Goal: Entertainment & Leisure: Consume media (video, audio)

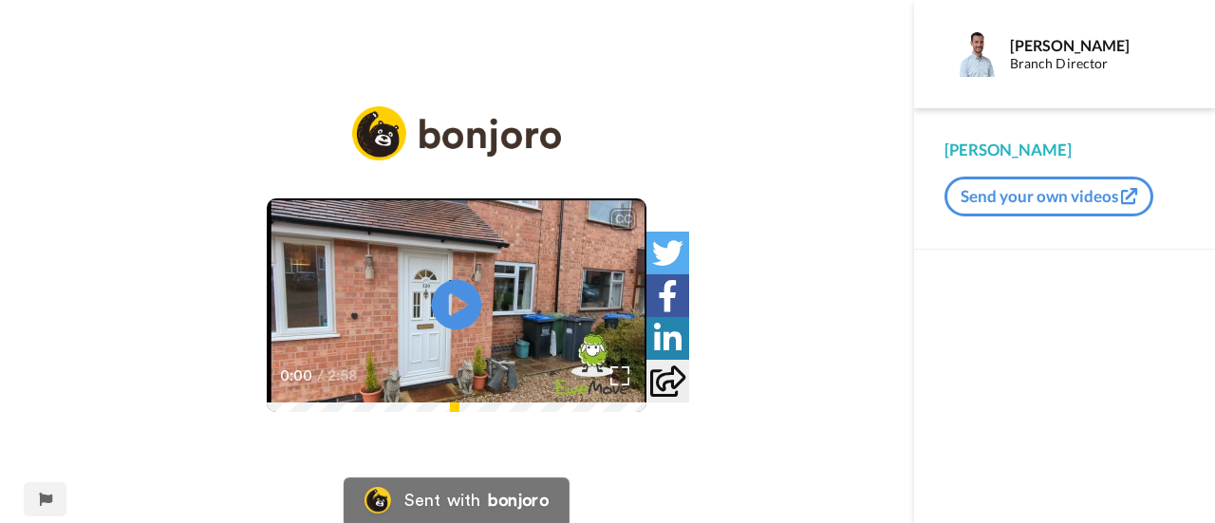
click at [454, 297] on icon "Play/Pause" at bounding box center [457, 305] width 50 height 90
click at [782, 106] on div "CC Play/Pause 0:07 / 2:58" at bounding box center [457, 273] width 914 height 334
click at [630, 385] on img at bounding box center [620, 375] width 20 height 20
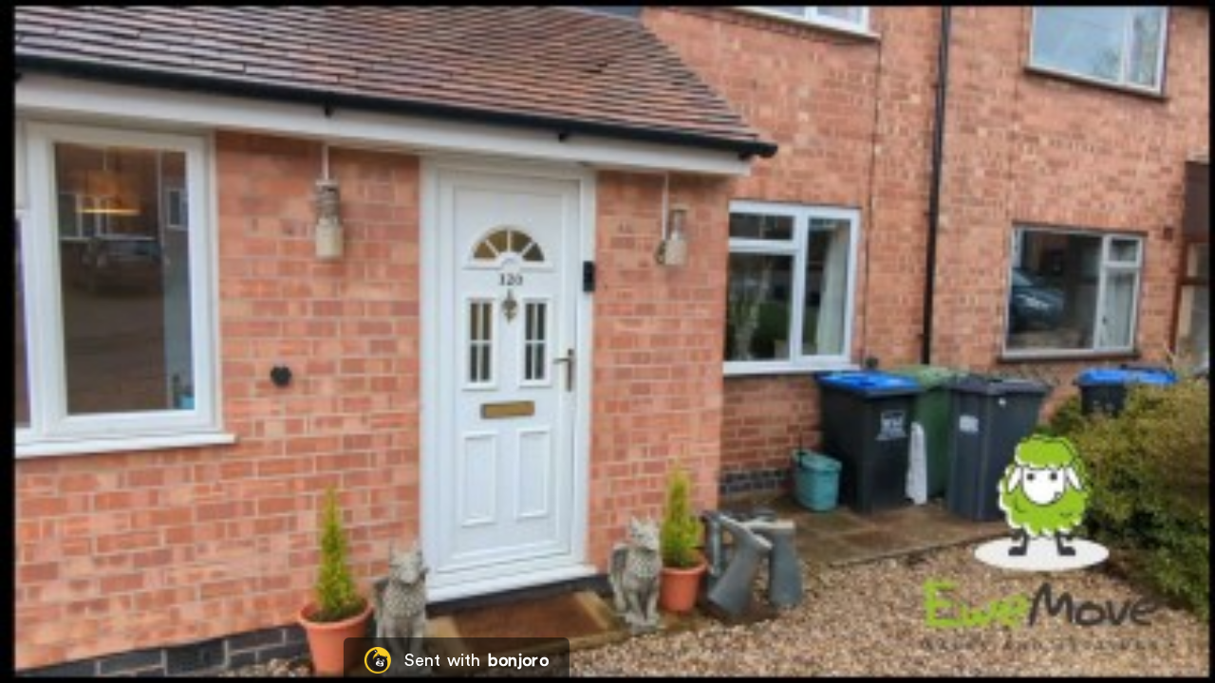
click at [362, 374] on video at bounding box center [607, 341] width 1215 height 683
click at [611, 522] on video at bounding box center [607, 341] width 1215 height 683
click at [596, 506] on video at bounding box center [607, 341] width 1215 height 683
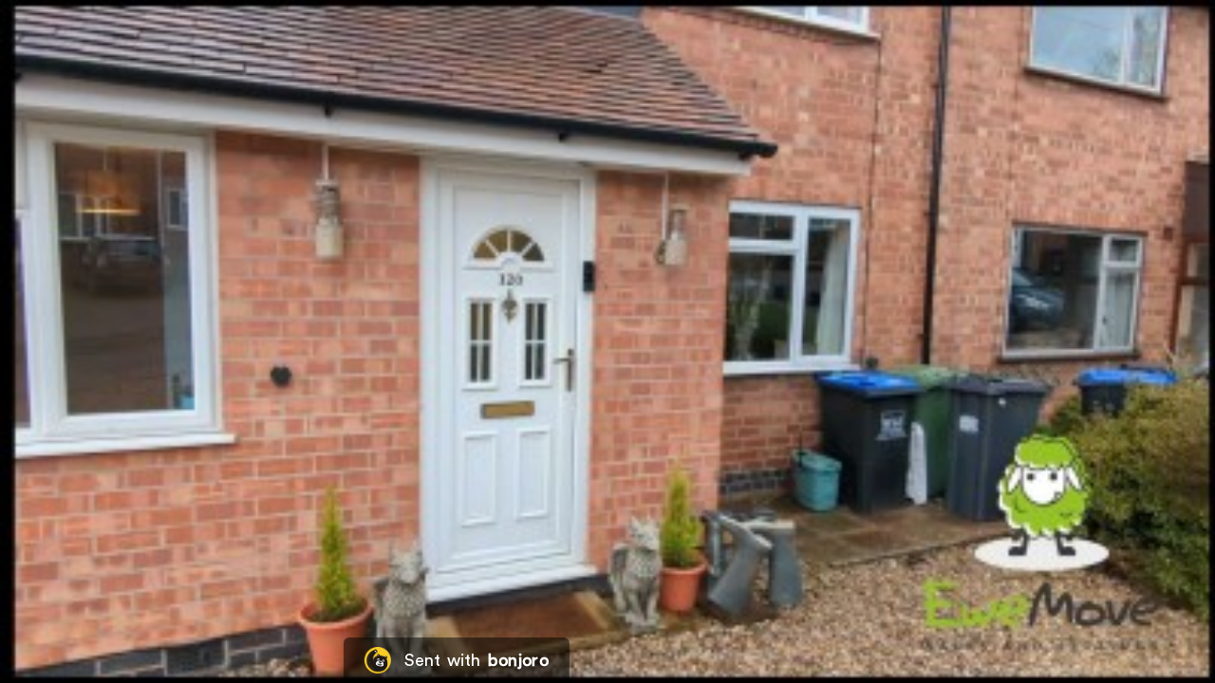
click at [596, 506] on video at bounding box center [607, 341] width 1215 height 683
click at [535, 425] on video at bounding box center [607, 341] width 1215 height 683
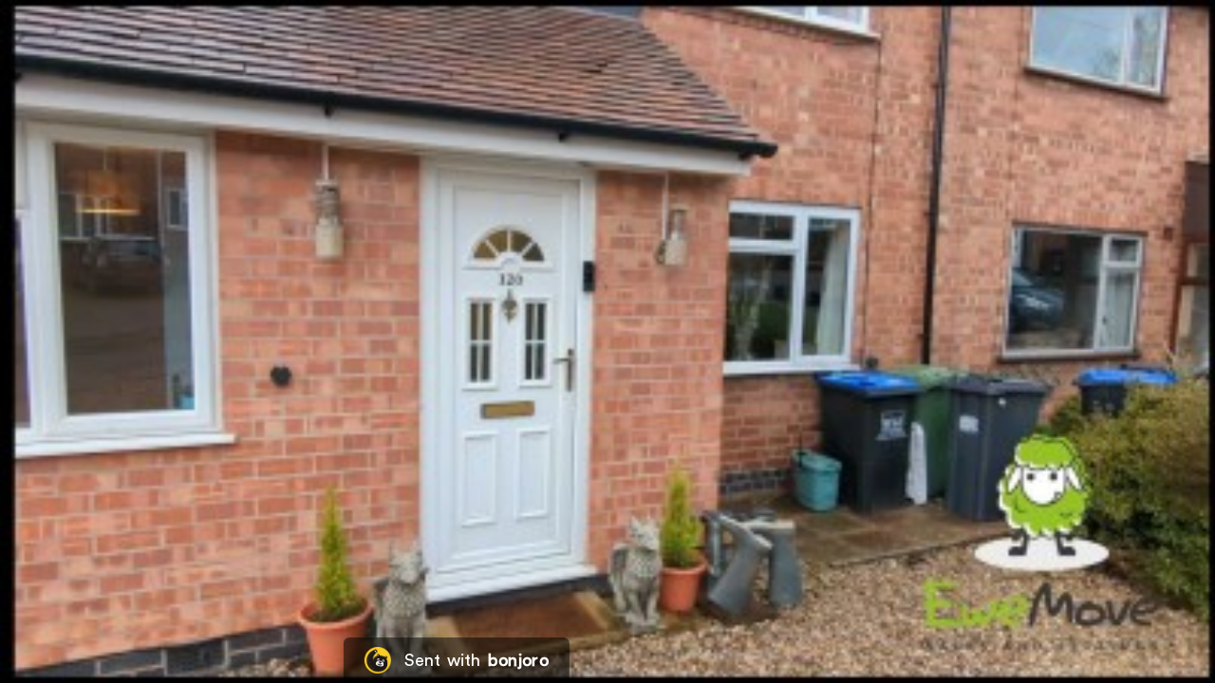
click at [535, 425] on video at bounding box center [607, 341] width 1215 height 683
click at [524, 413] on video at bounding box center [607, 341] width 1215 height 683
click at [523, 414] on video at bounding box center [607, 341] width 1215 height 683
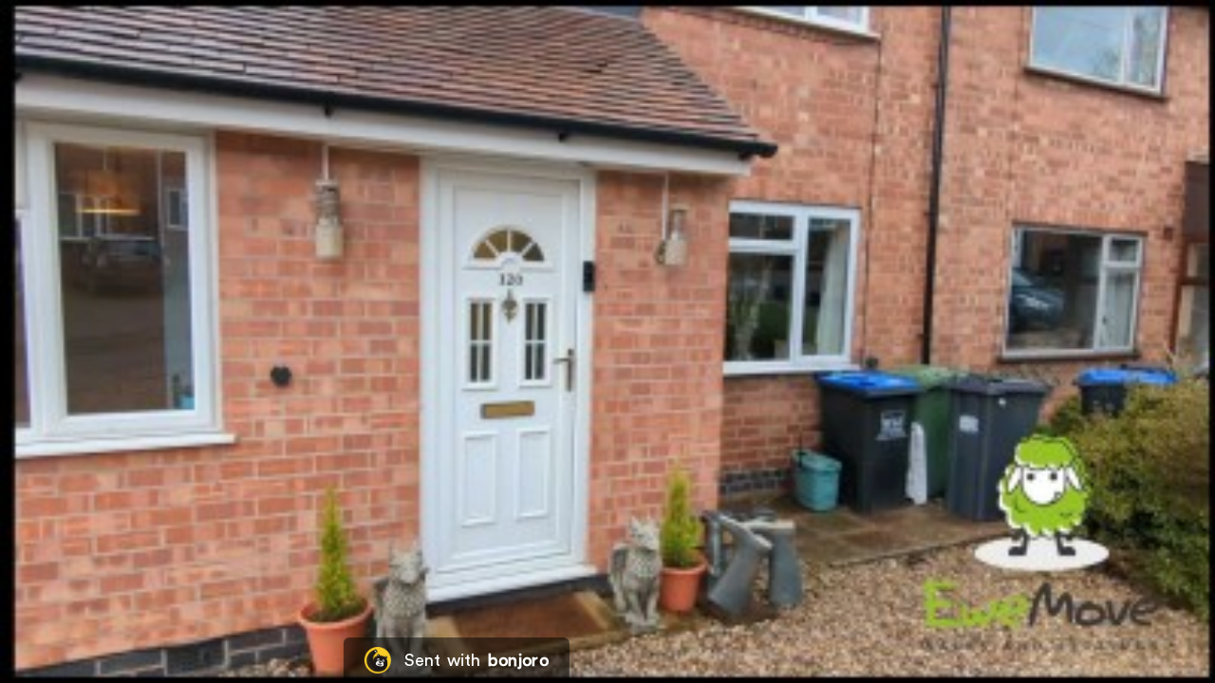
click at [523, 414] on video at bounding box center [607, 341] width 1215 height 683
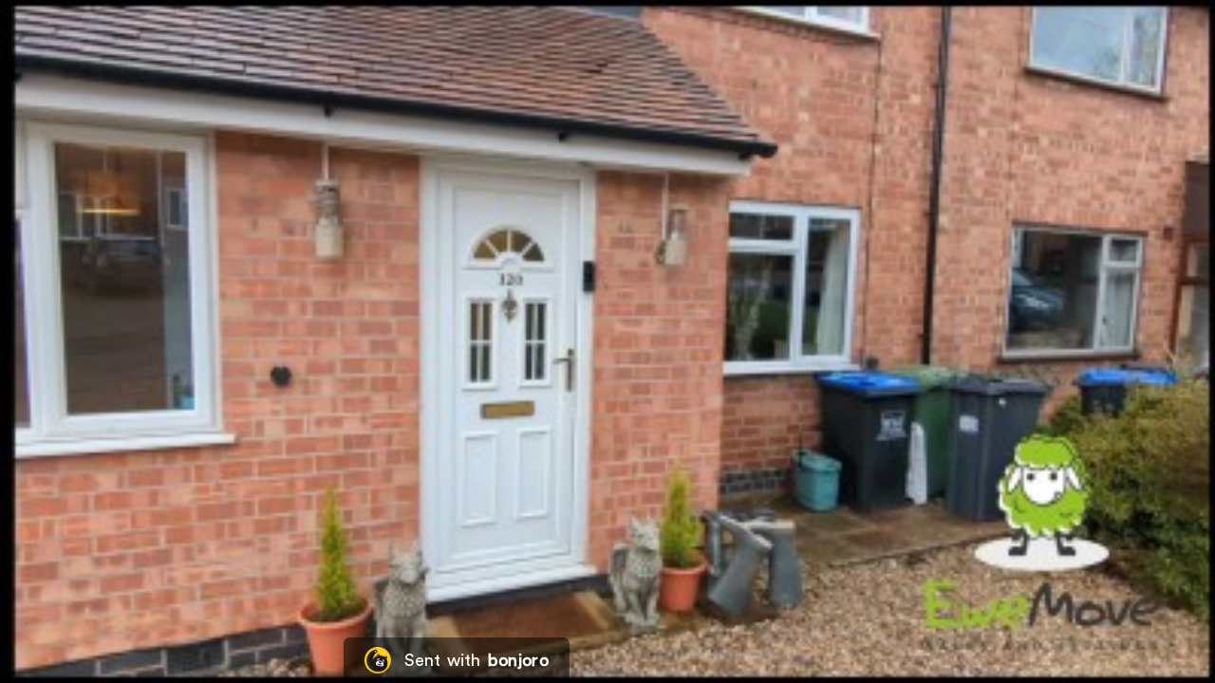
click at [523, 414] on video at bounding box center [607, 341] width 1215 height 683
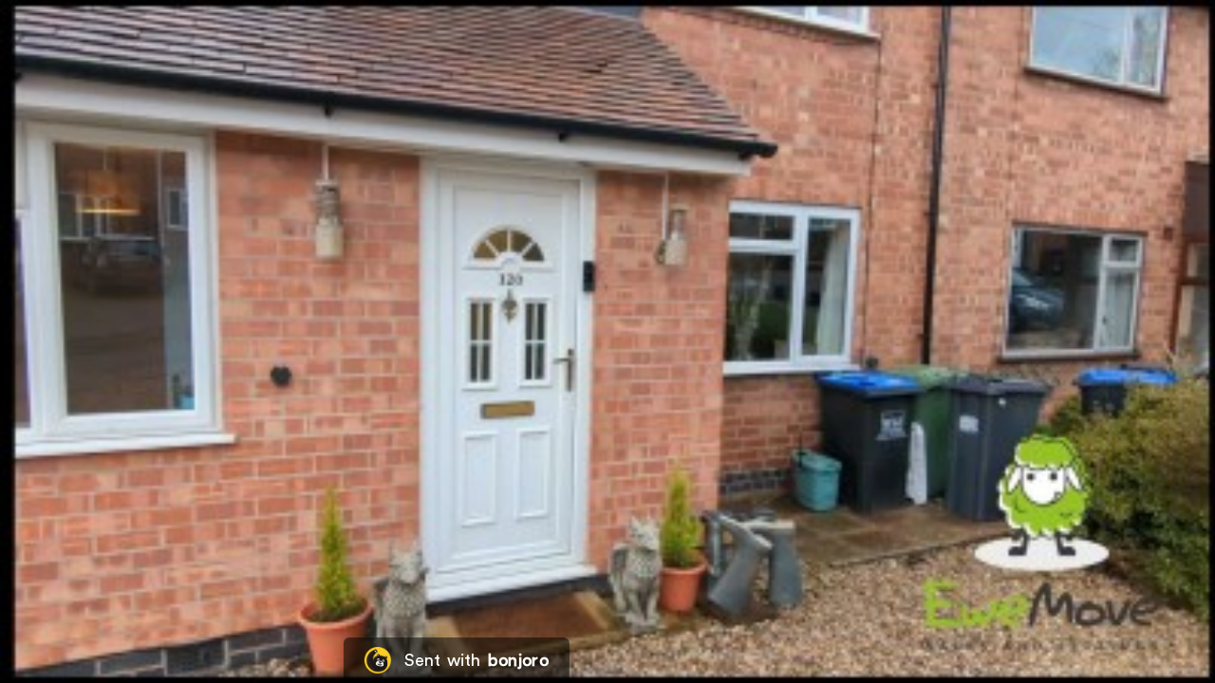
click at [523, 414] on video at bounding box center [607, 341] width 1215 height 683
click at [539, 393] on video at bounding box center [607, 341] width 1215 height 683
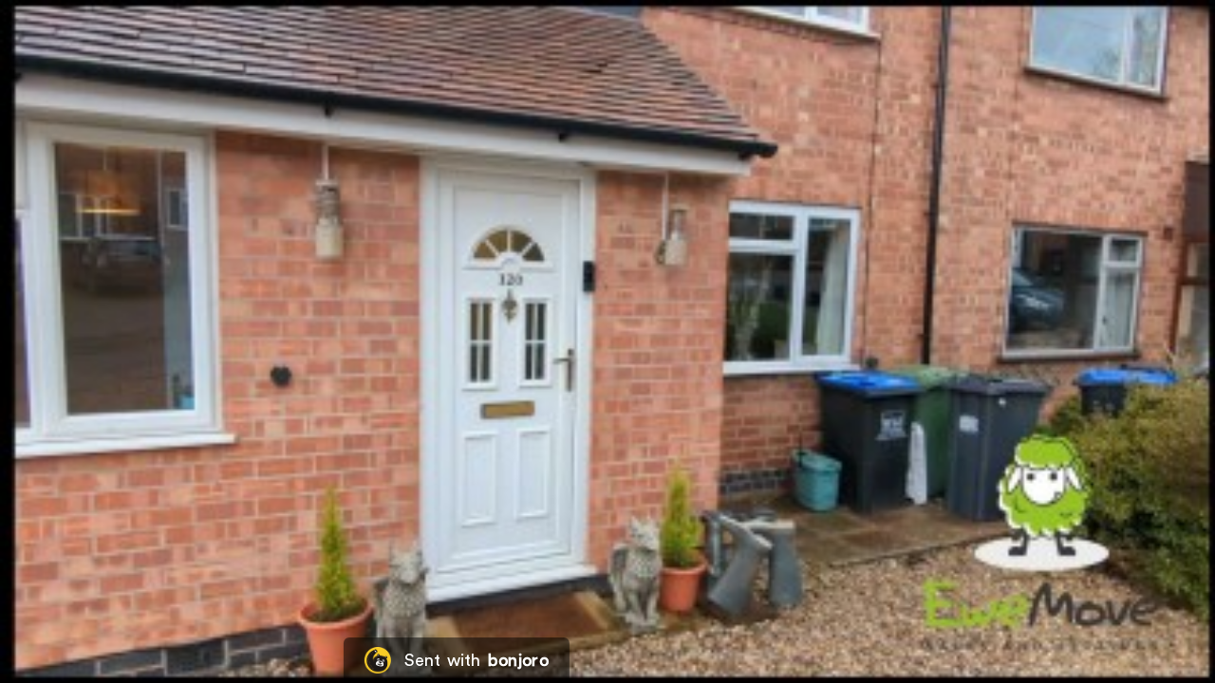
click at [159, 332] on video at bounding box center [607, 341] width 1215 height 683
click at [298, 366] on video at bounding box center [607, 341] width 1215 height 683
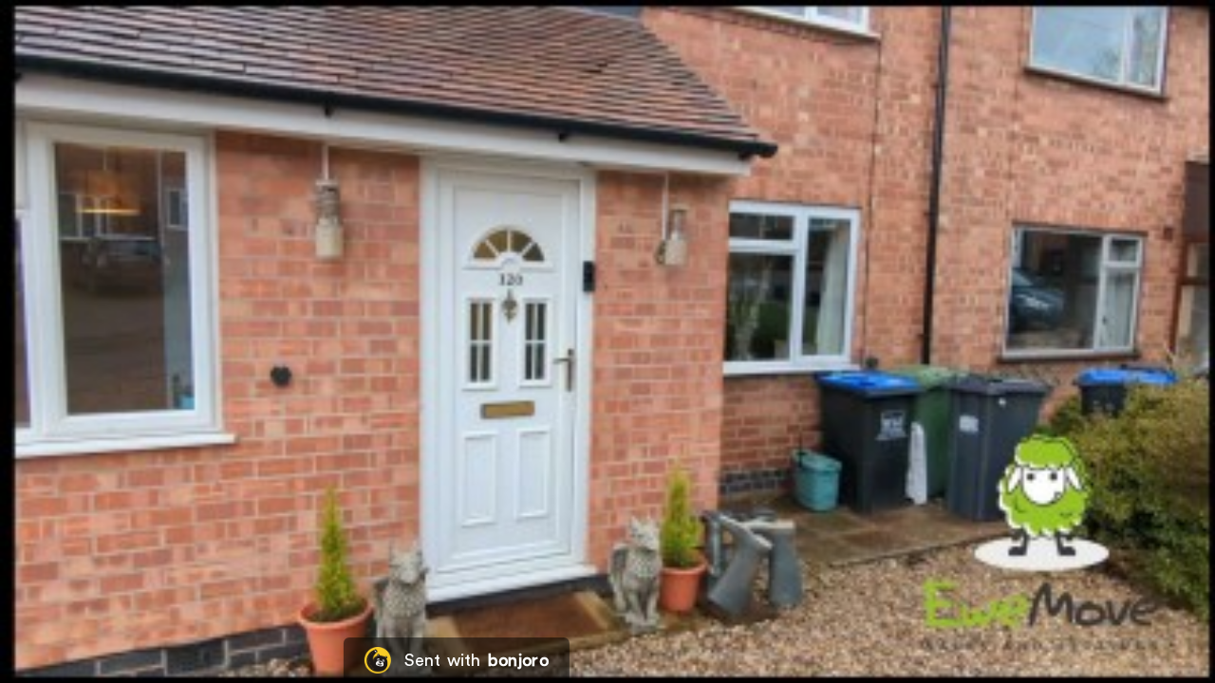
click at [298, 366] on video at bounding box center [607, 341] width 1215 height 683
click at [285, 371] on video at bounding box center [607, 341] width 1215 height 683
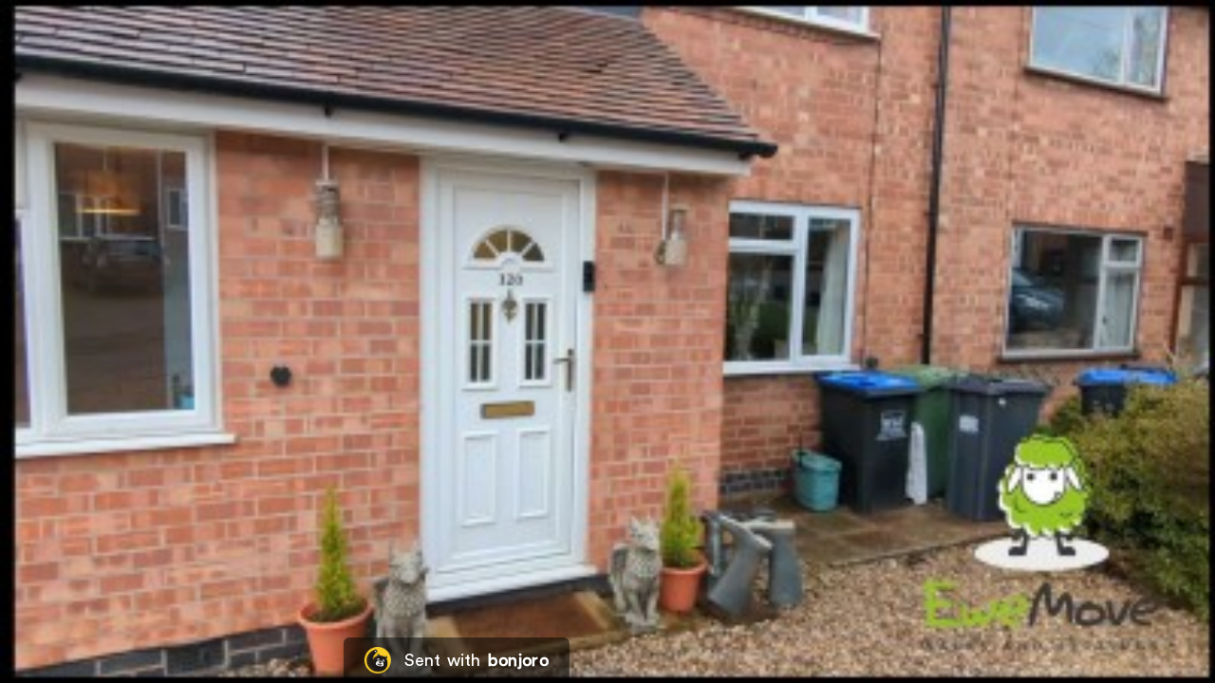
click at [285, 371] on video at bounding box center [607, 341] width 1215 height 683
click at [306, 370] on video at bounding box center [607, 341] width 1215 height 683
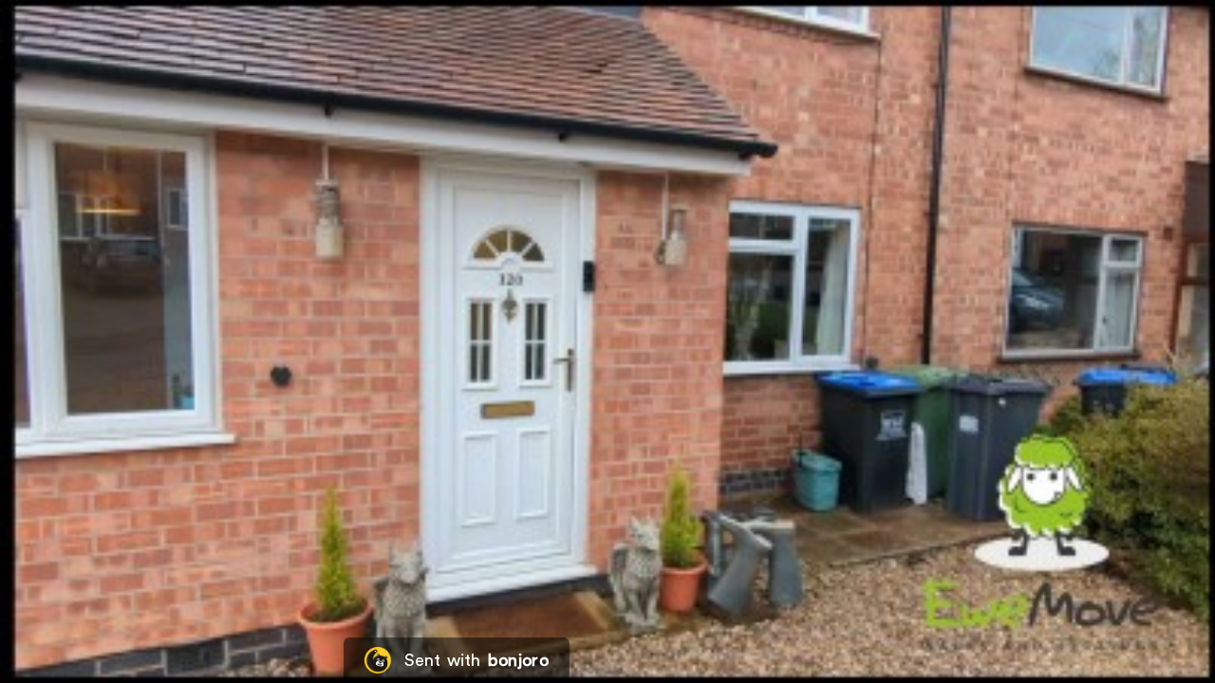
click at [483, 484] on video at bounding box center [607, 341] width 1215 height 683
click at [485, 416] on video at bounding box center [607, 341] width 1215 height 683
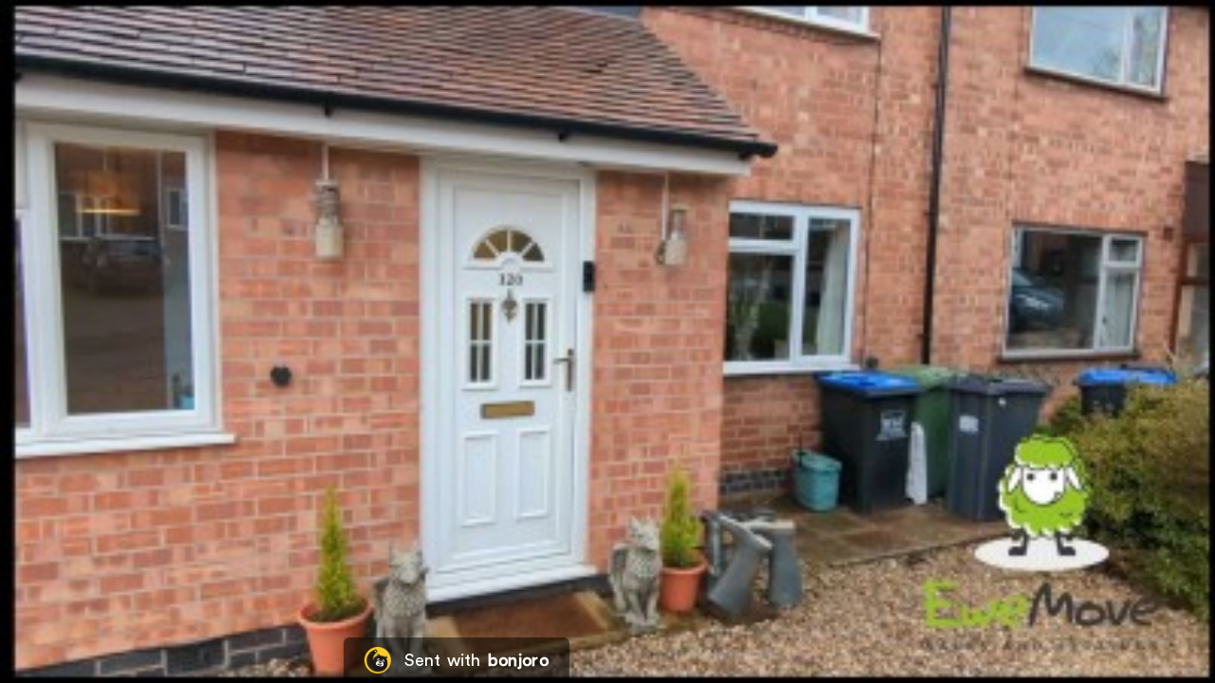
click at [491, 417] on video at bounding box center [607, 341] width 1215 height 683
click at [691, 431] on video at bounding box center [607, 341] width 1215 height 683
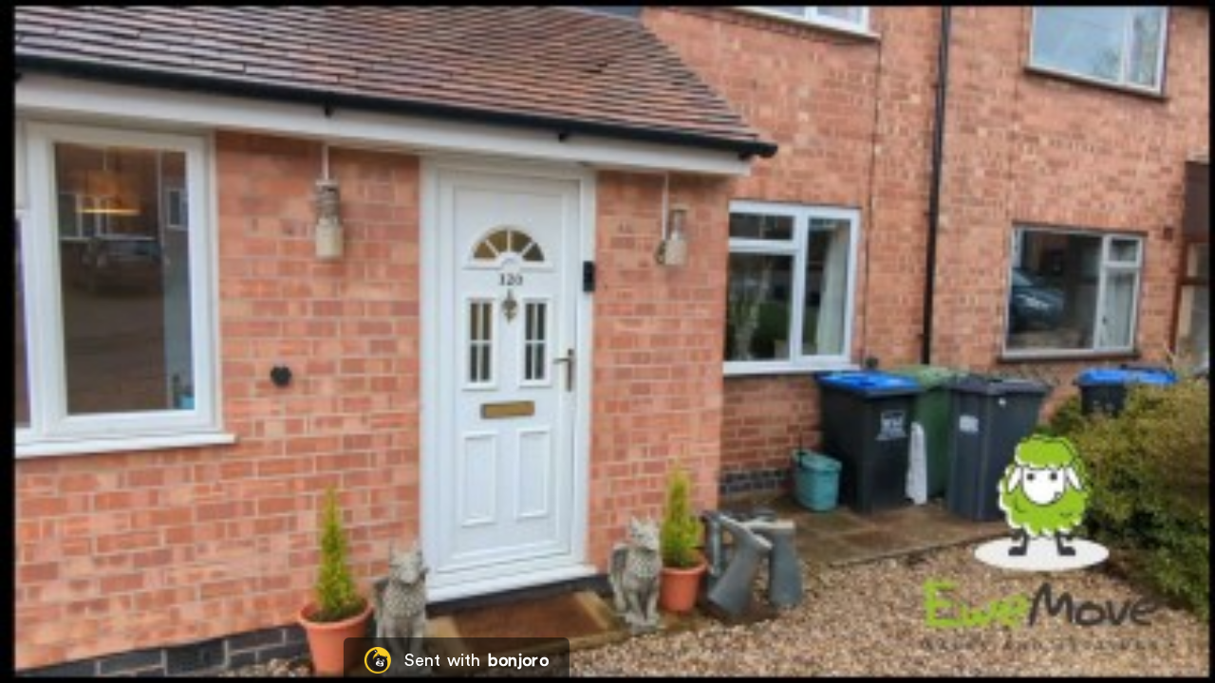
click at [691, 431] on video at bounding box center [607, 341] width 1215 height 683
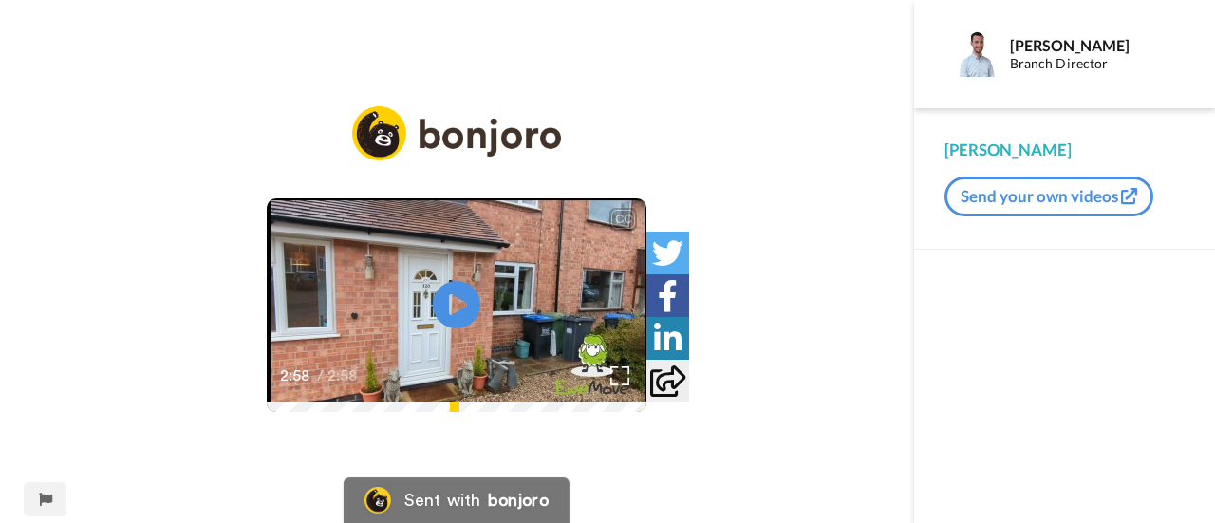
click at [560, 411] on video at bounding box center [457, 304] width 380 height 213
click at [630, 385] on img at bounding box center [620, 375] width 20 height 20
